Goal: Information Seeking & Learning: Learn about a topic

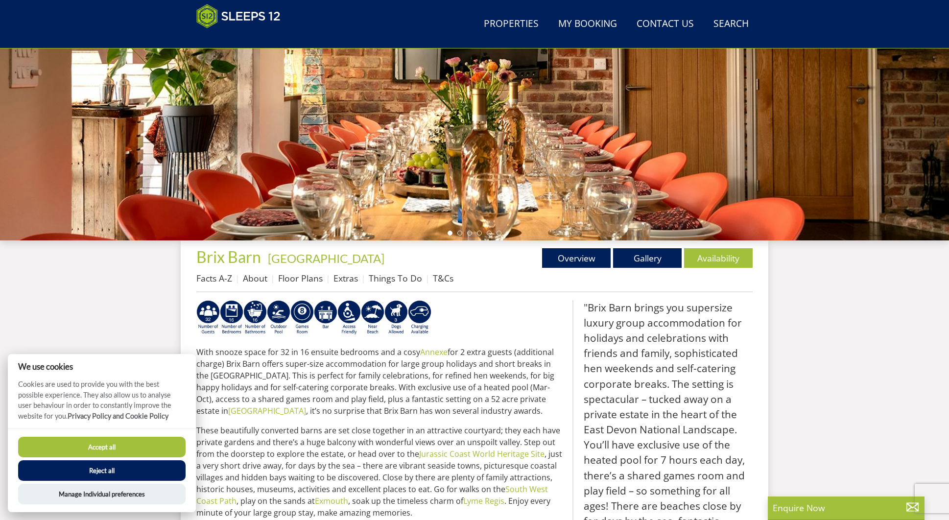
scroll to position [173, 0]
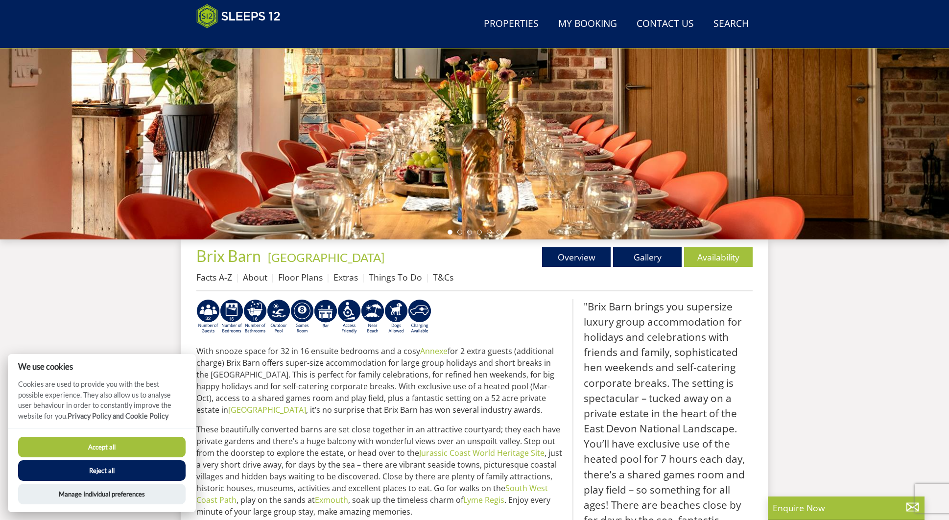
click at [120, 443] on button "Accept all" at bounding box center [102, 447] width 168 height 21
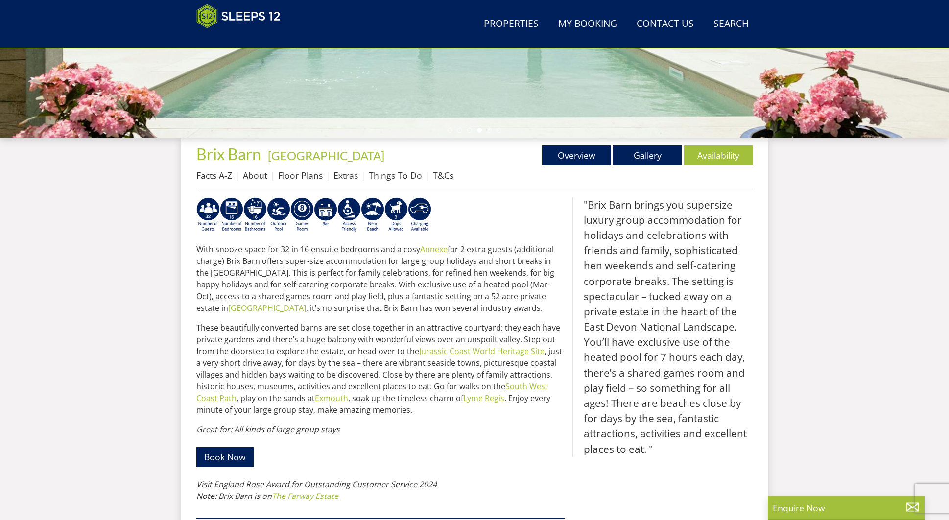
scroll to position [146, 0]
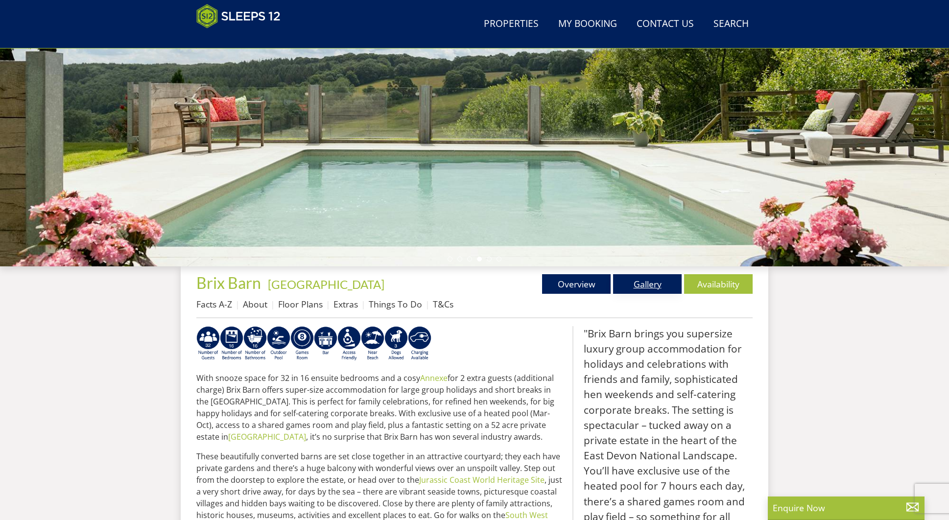
click at [647, 286] on link "Gallery" at bounding box center [647, 284] width 69 height 20
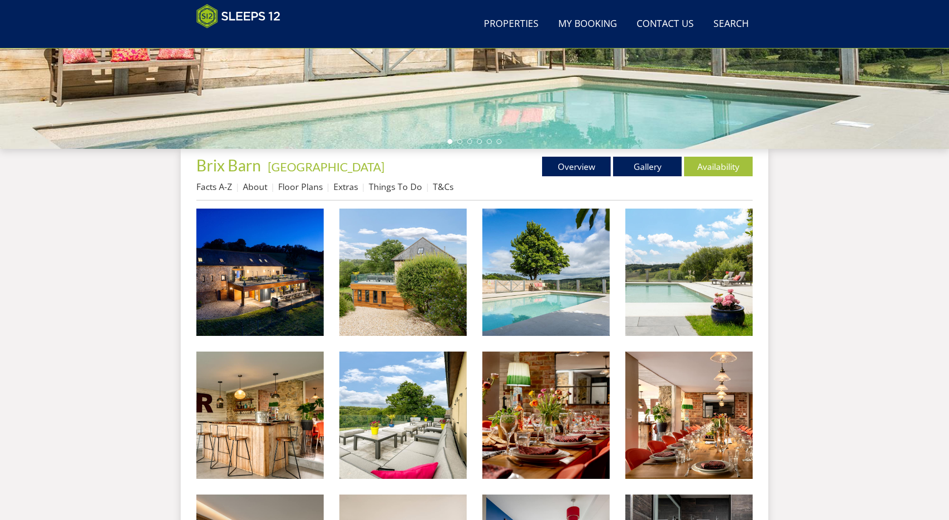
scroll to position [199, 0]
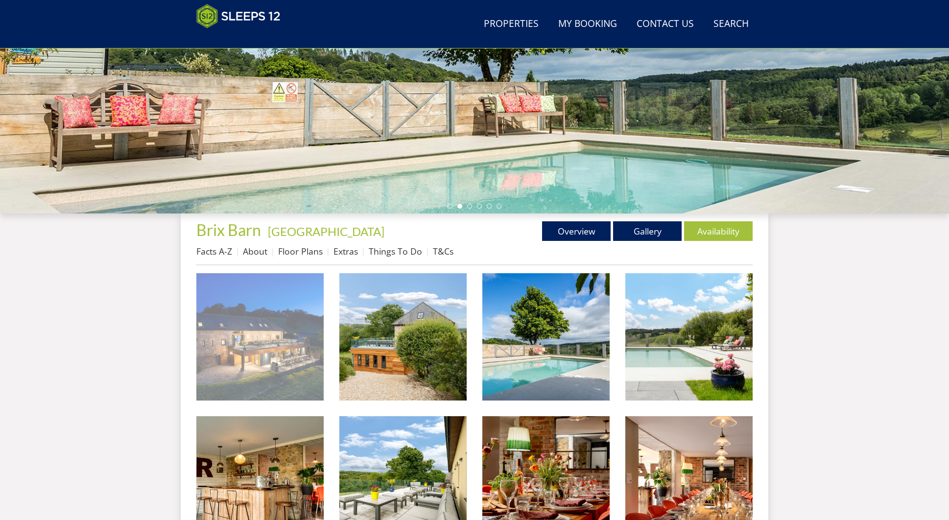
click at [279, 310] on img at bounding box center [259, 336] width 127 height 127
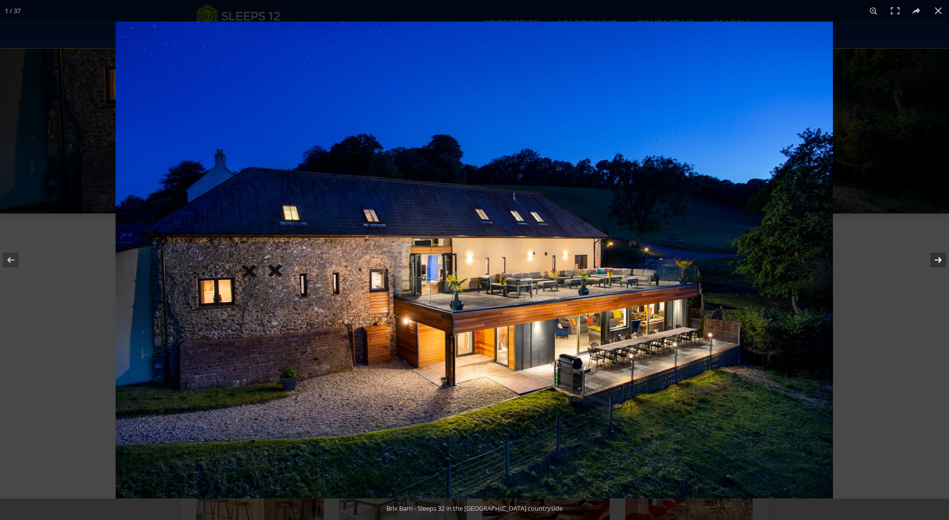
click at [938, 262] on button at bounding box center [932, 260] width 34 height 49
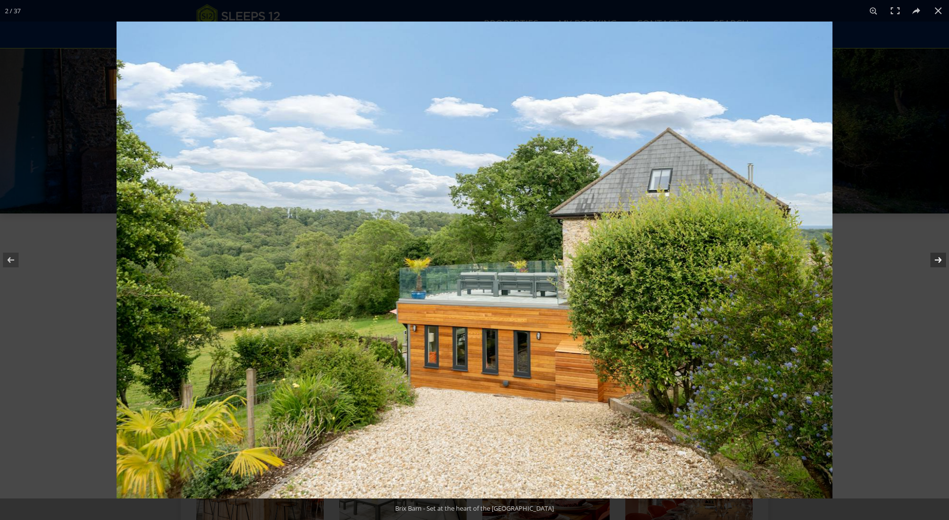
click at [938, 262] on button at bounding box center [932, 260] width 34 height 49
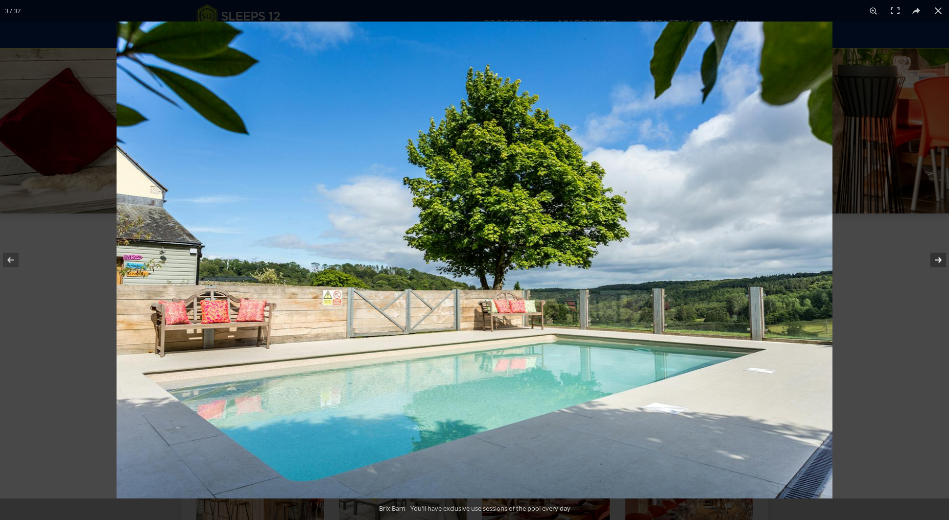
click at [938, 262] on button at bounding box center [932, 260] width 34 height 49
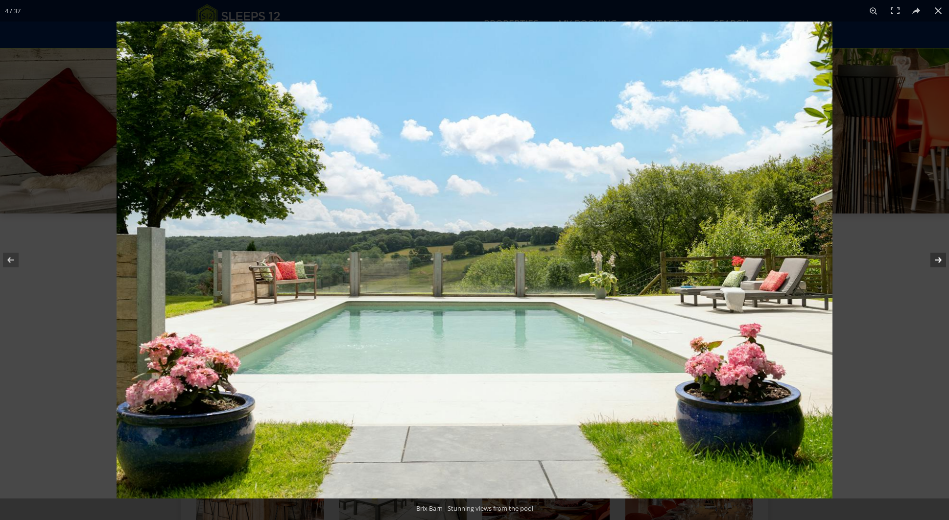
click at [938, 262] on button at bounding box center [932, 260] width 34 height 49
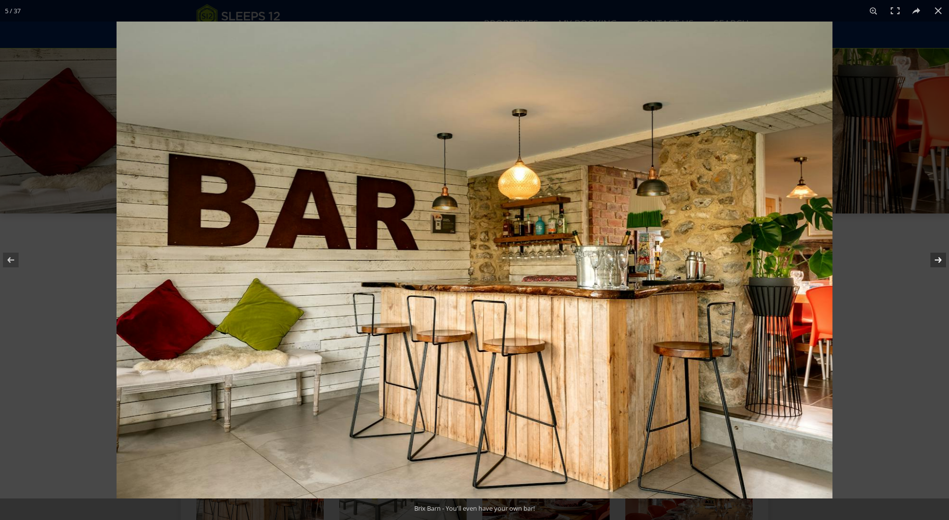
click at [938, 262] on button at bounding box center [932, 260] width 34 height 49
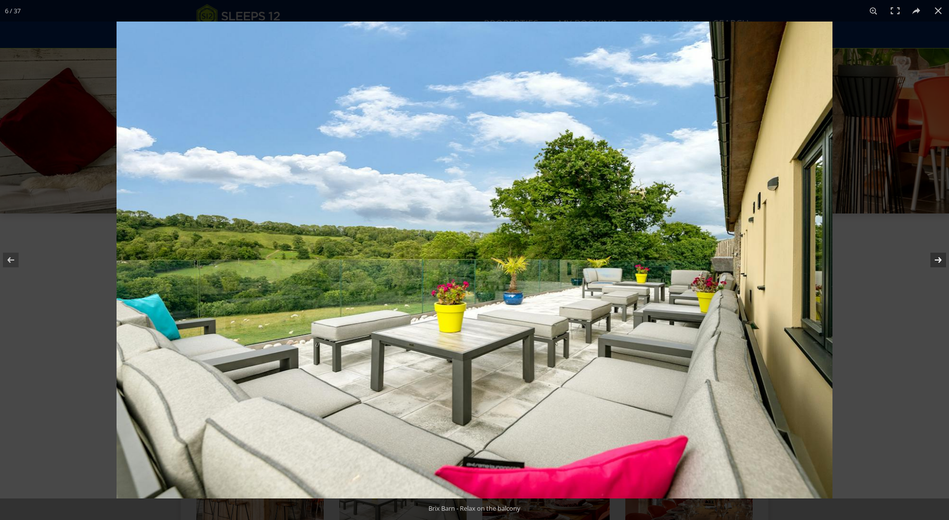
click at [938, 262] on button at bounding box center [932, 260] width 34 height 49
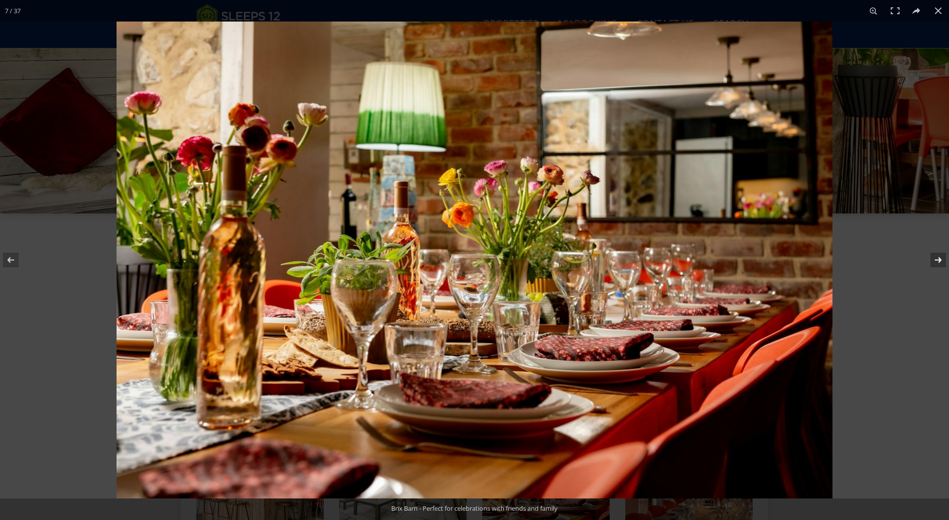
click at [938, 262] on button at bounding box center [932, 260] width 34 height 49
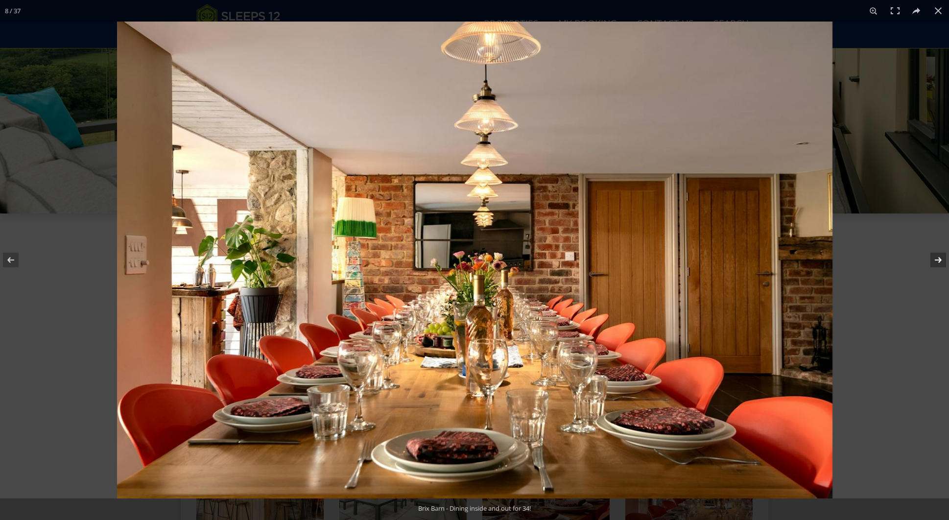
click at [938, 262] on button at bounding box center [932, 260] width 34 height 49
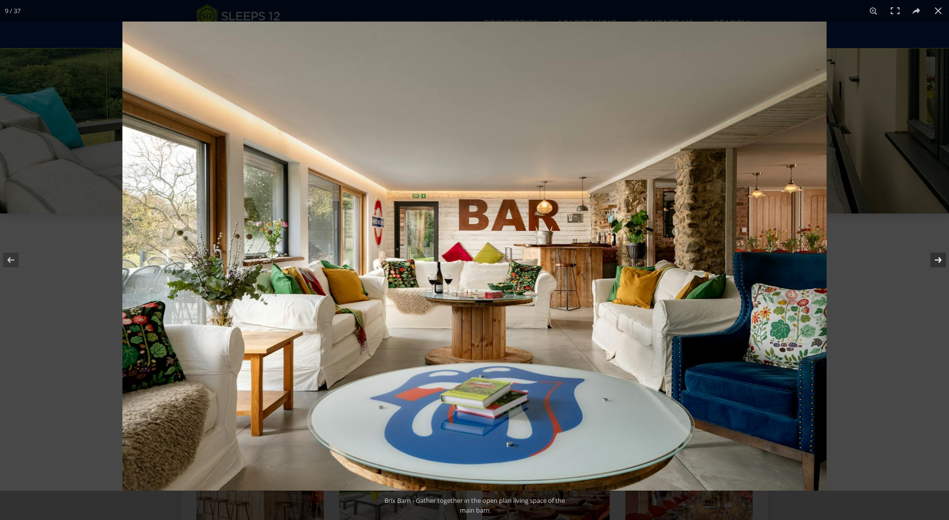
click at [938, 262] on button at bounding box center [932, 260] width 34 height 49
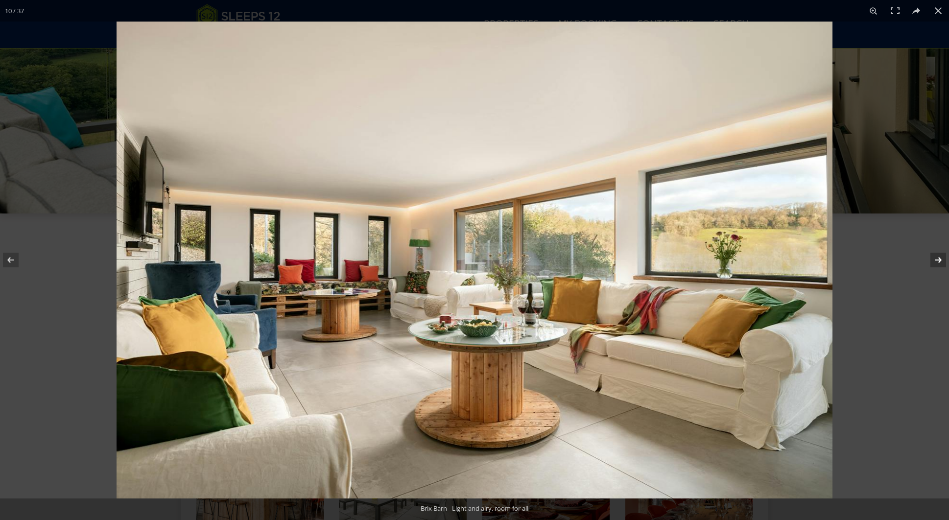
click at [938, 262] on button at bounding box center [932, 260] width 34 height 49
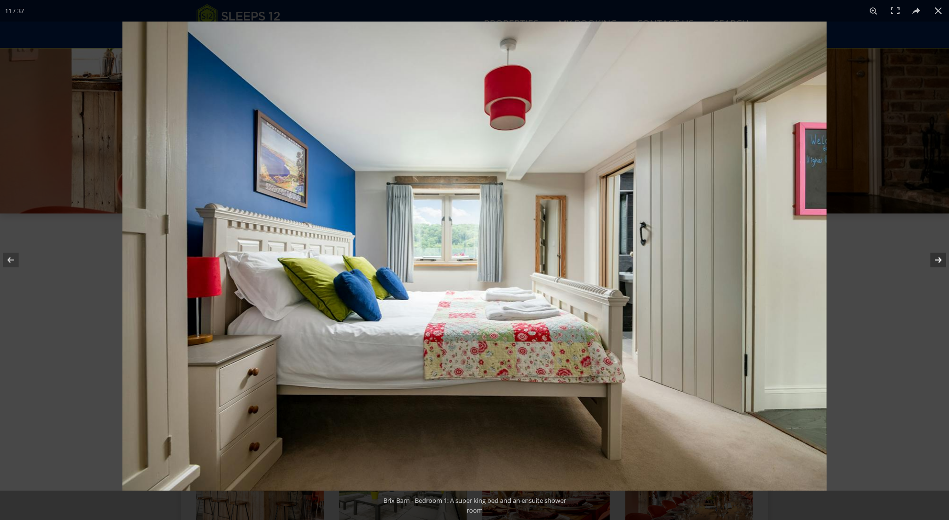
click at [938, 262] on button at bounding box center [932, 260] width 34 height 49
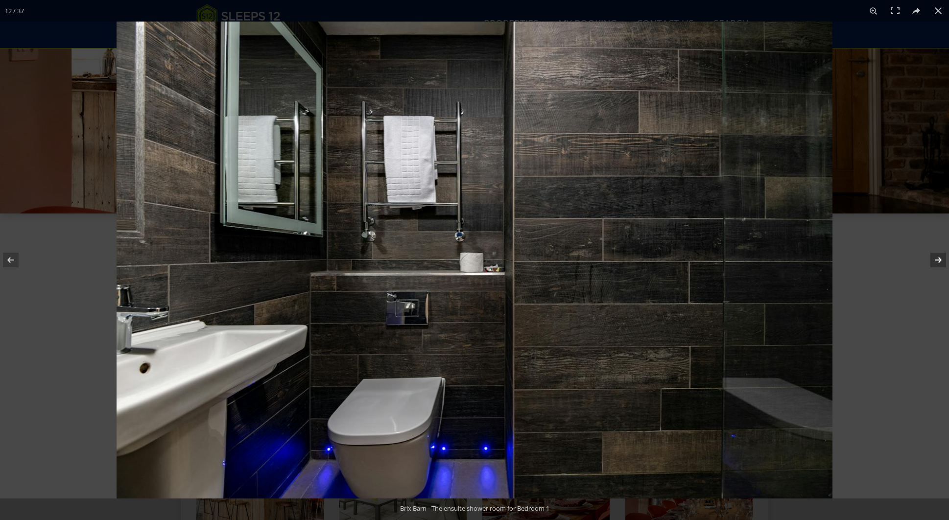
click at [938, 262] on button at bounding box center [932, 260] width 34 height 49
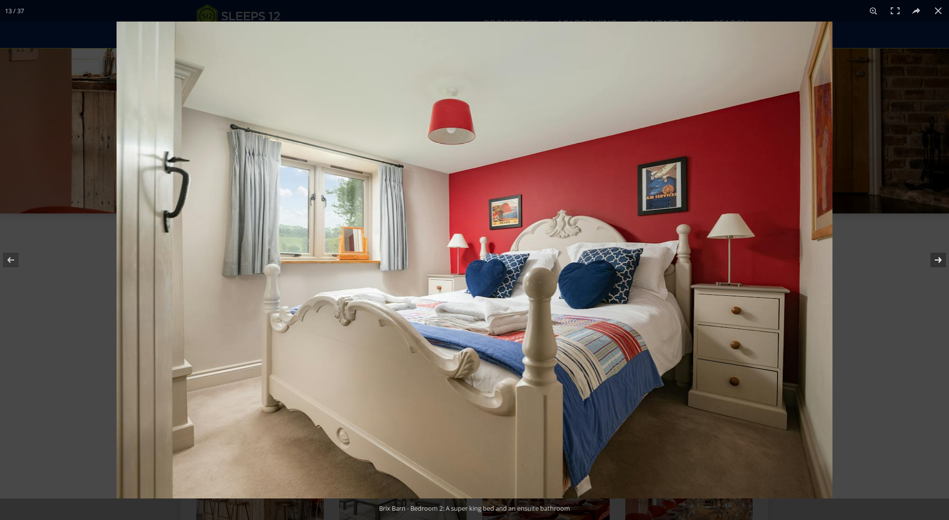
click at [938, 262] on button at bounding box center [932, 260] width 34 height 49
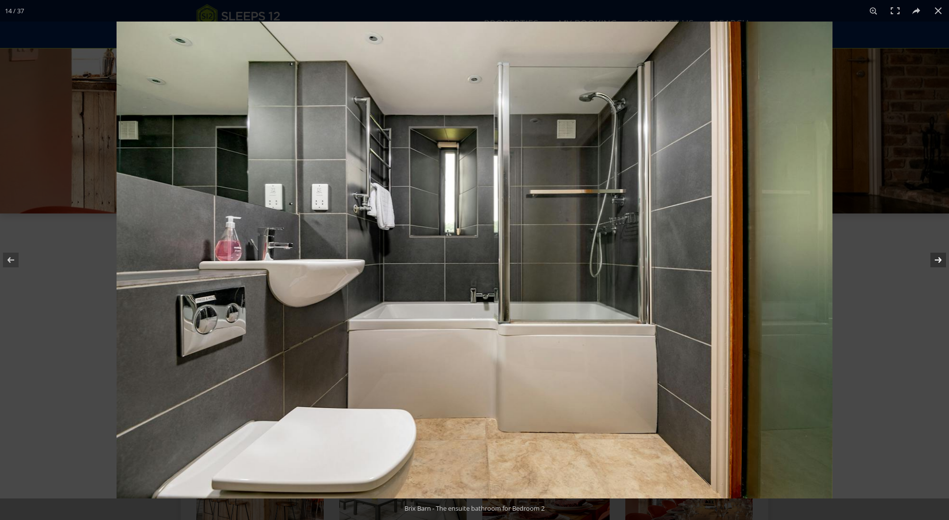
click at [938, 262] on button at bounding box center [932, 260] width 34 height 49
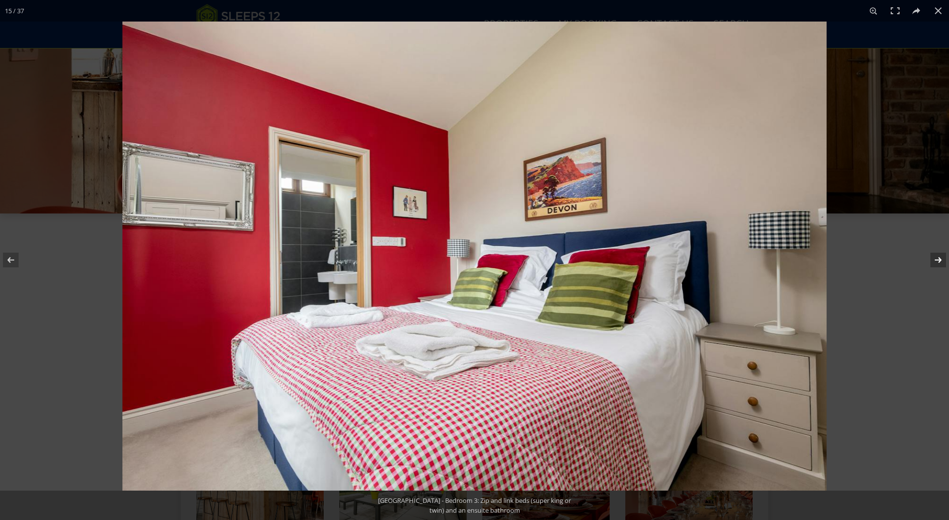
click at [938, 262] on button at bounding box center [932, 260] width 34 height 49
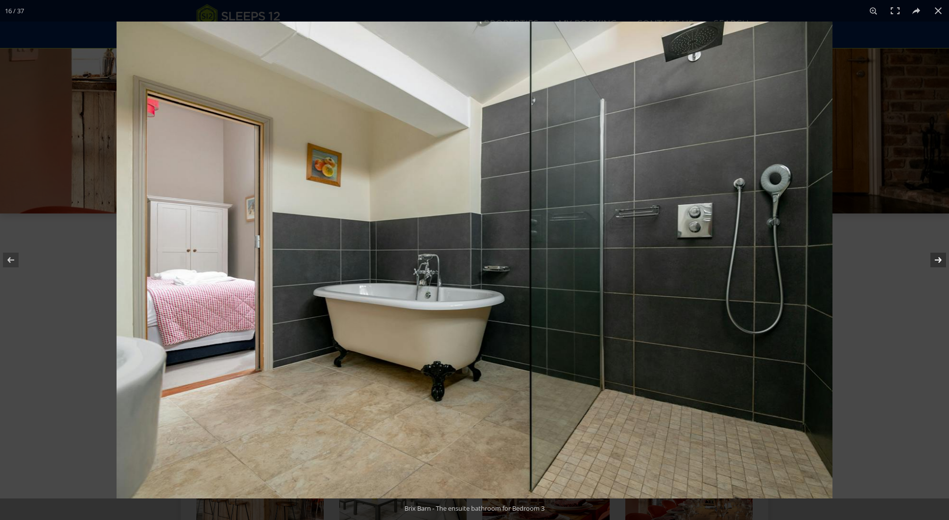
click at [938, 262] on button at bounding box center [932, 260] width 34 height 49
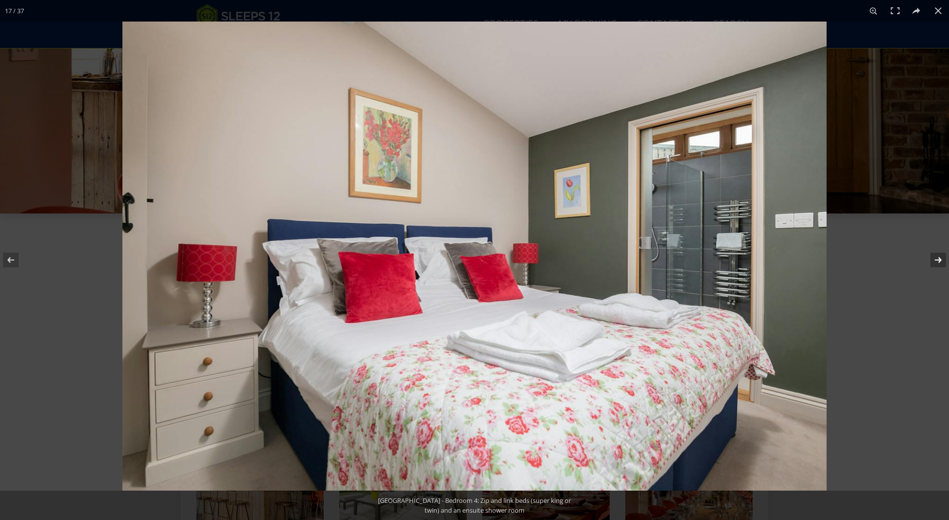
click at [938, 262] on button at bounding box center [932, 260] width 34 height 49
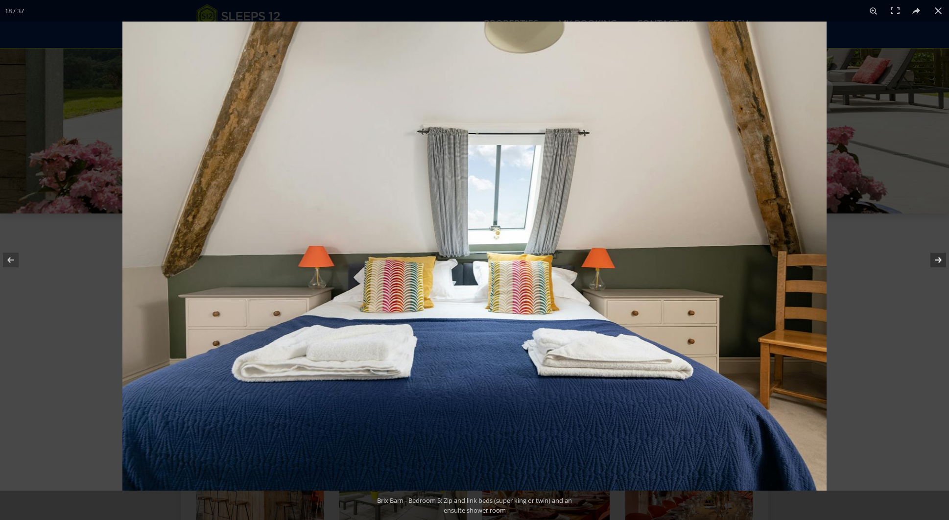
click at [938, 262] on button at bounding box center [932, 260] width 34 height 49
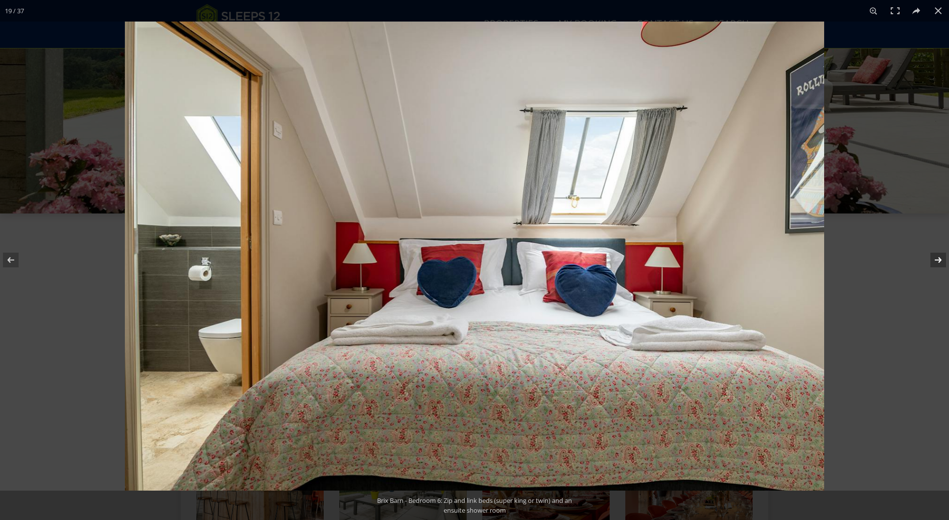
click at [938, 262] on button at bounding box center [932, 260] width 34 height 49
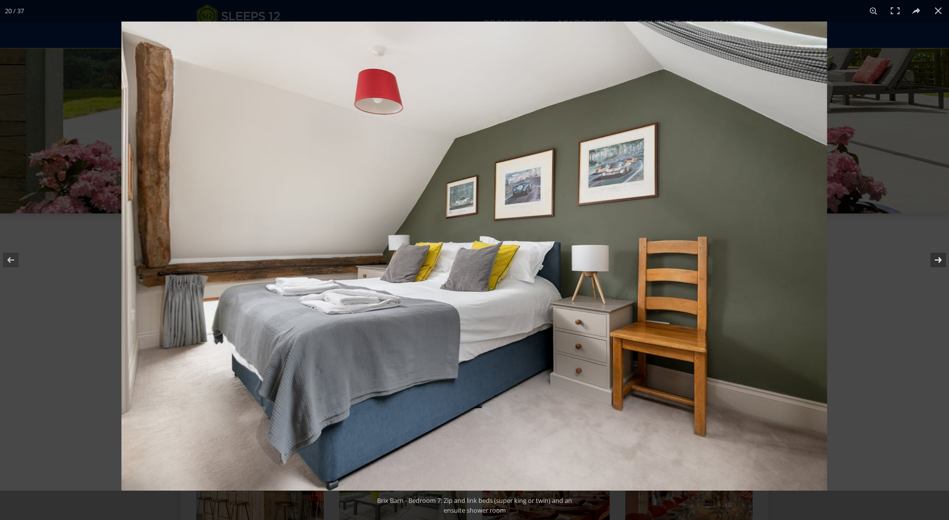
click at [938, 262] on button at bounding box center [932, 260] width 34 height 49
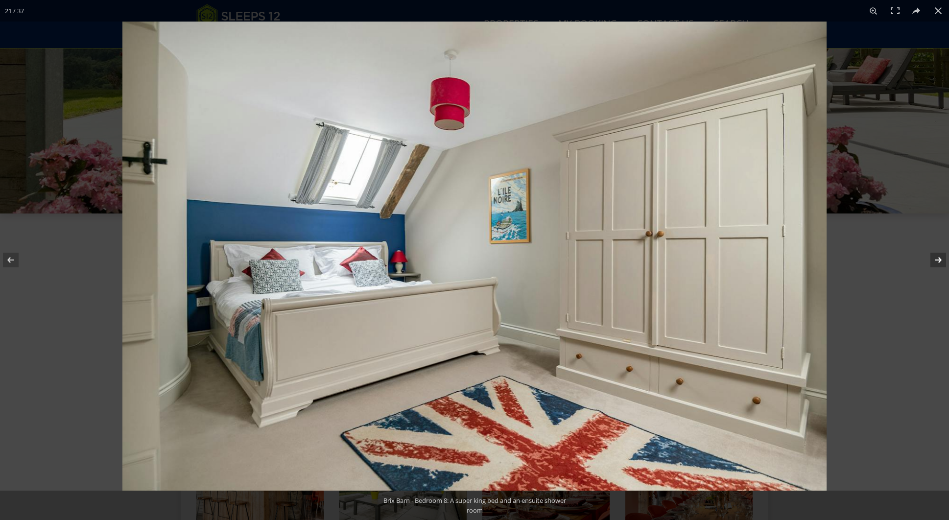
click at [938, 262] on button at bounding box center [932, 260] width 34 height 49
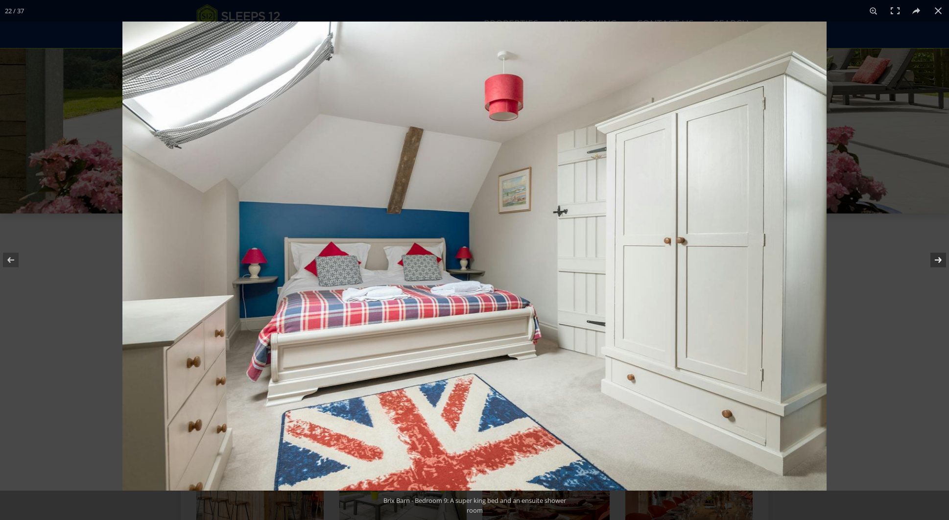
click at [938, 262] on button at bounding box center [932, 260] width 34 height 49
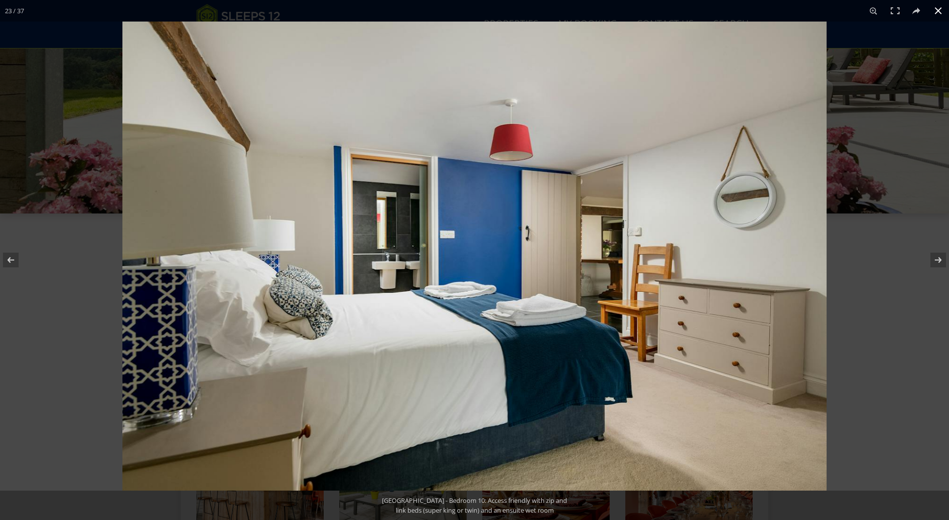
click at [940, 10] on button at bounding box center [939, 11] width 22 height 22
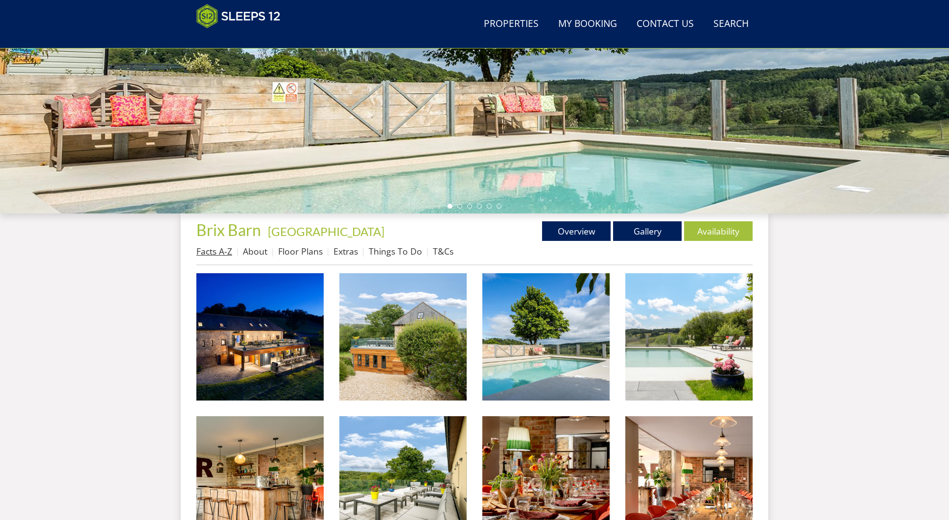
click at [210, 247] on link "Facts A-Z" at bounding box center [214, 251] width 36 height 12
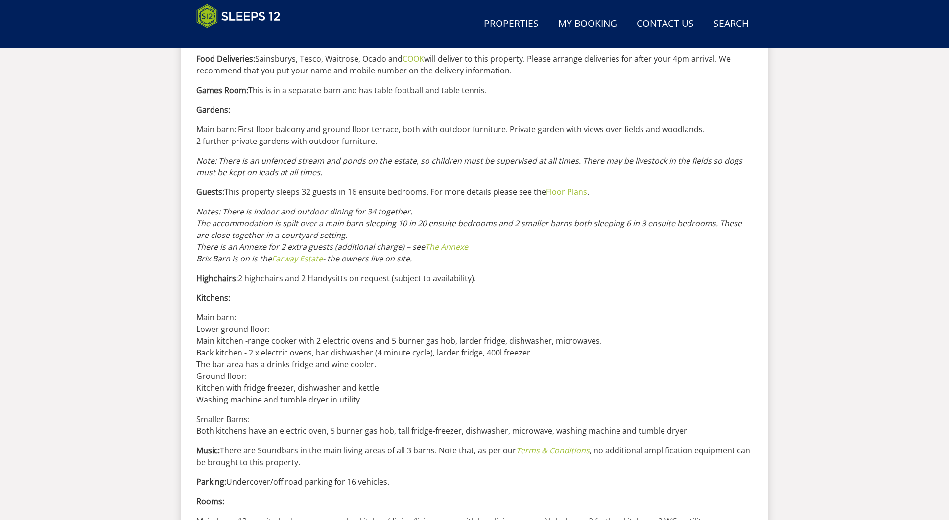
scroll to position [897, 0]
click at [305, 254] on link "Farway Estate" at bounding box center [297, 257] width 51 height 11
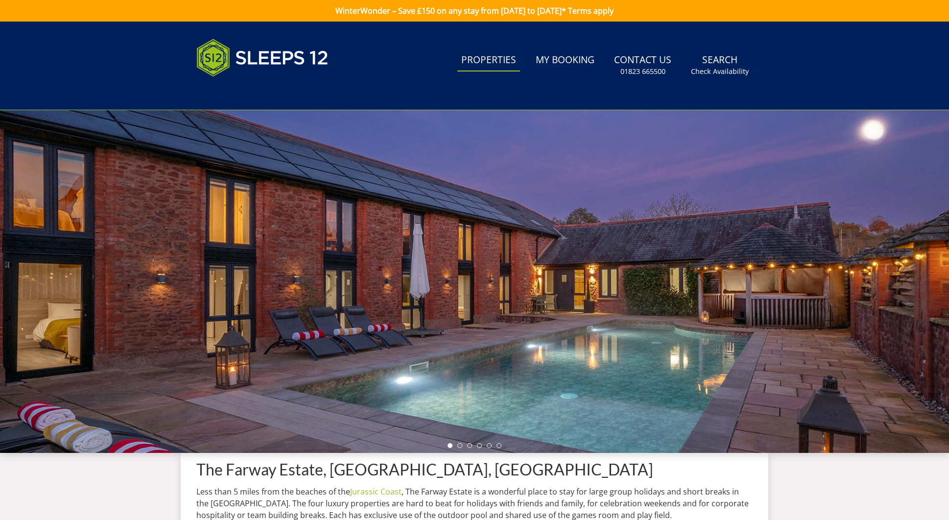
click at [492, 57] on link "Properties" at bounding box center [488, 60] width 63 height 22
